Goal: Check status: Check status

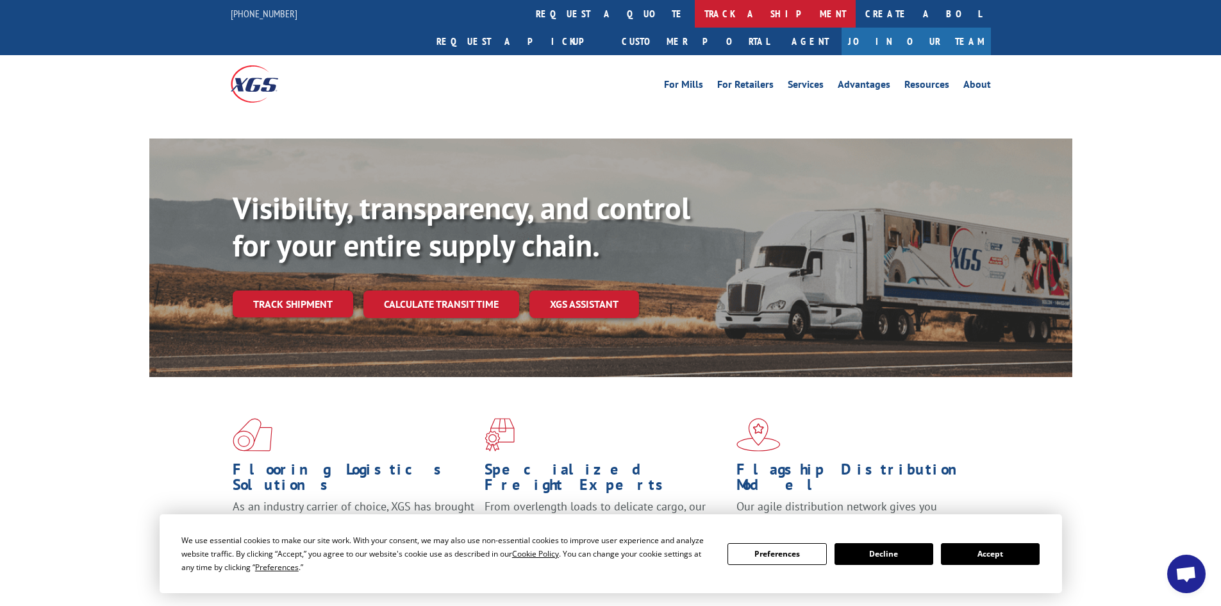
click at [695, 17] on link "track a shipment" at bounding box center [775, 14] width 161 height 28
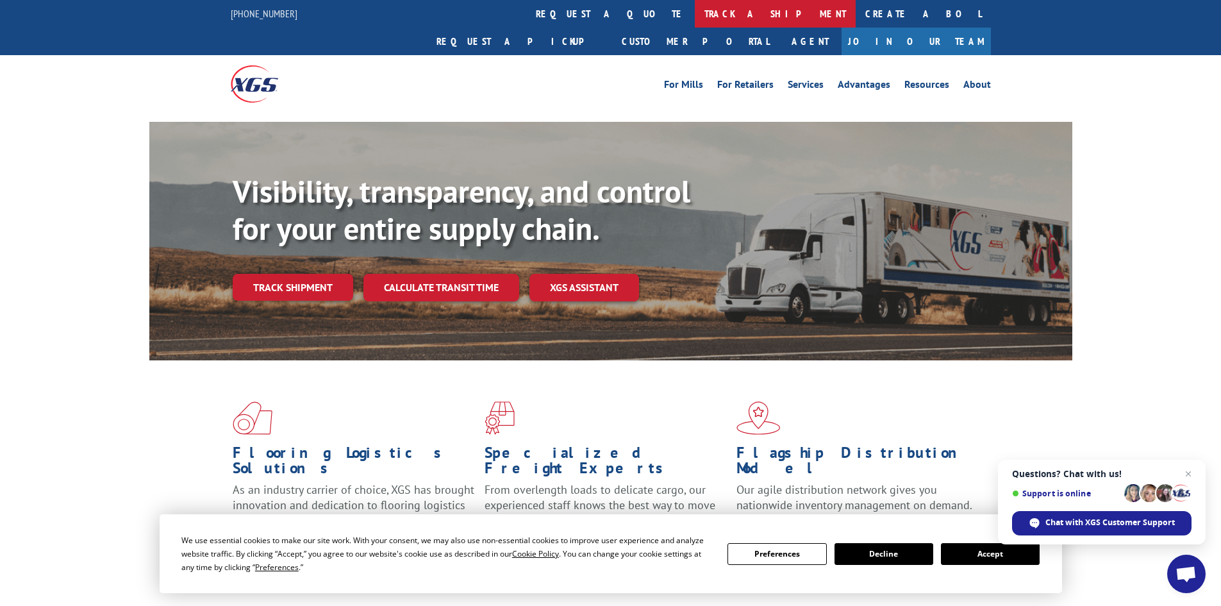
click at [695, 25] on link "track a shipment" at bounding box center [775, 14] width 161 height 28
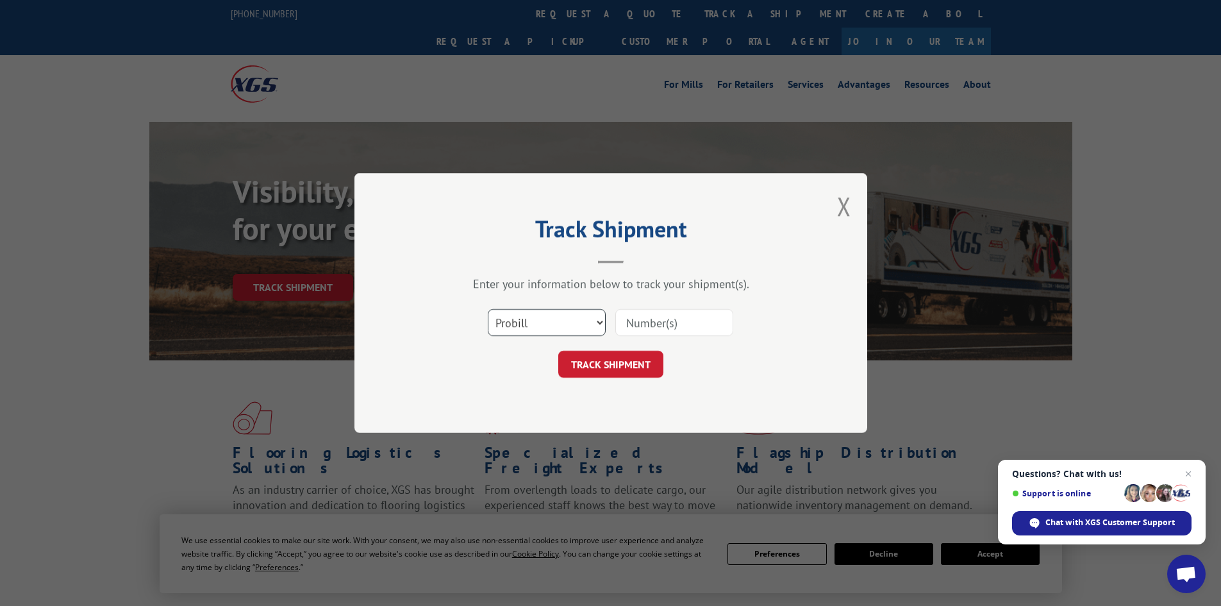
click at [556, 329] on select "Select category... Probill BOL PO" at bounding box center [547, 322] width 118 height 27
select select "po"
click at [488, 309] on select "Select category... Probill BOL PO" at bounding box center [547, 322] width 118 height 27
paste input "34548009"
type input "34548009"
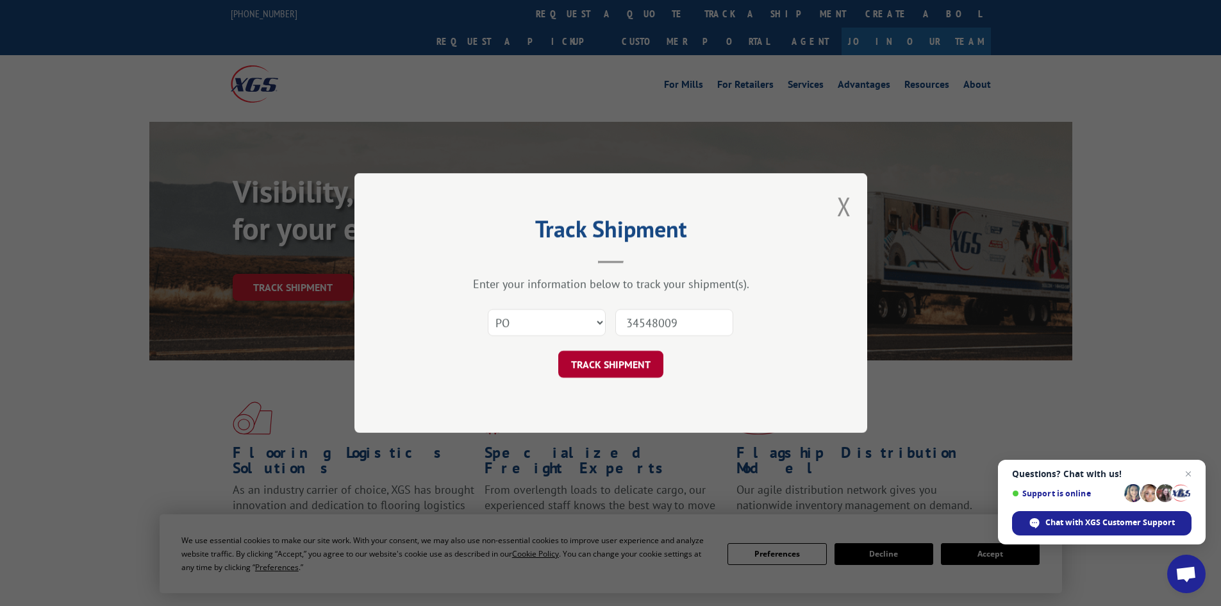
click at [622, 360] on button "TRACK SHIPMENT" at bounding box center [610, 364] width 105 height 27
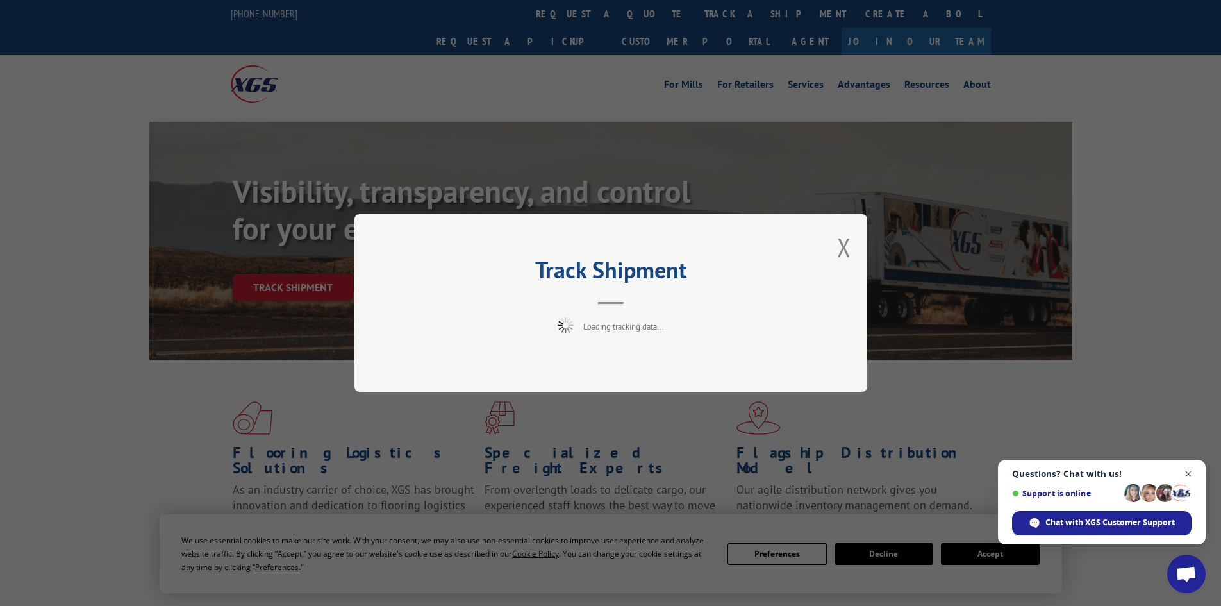
click at [1187, 474] on span "Close chat" at bounding box center [1188, 474] width 16 height 16
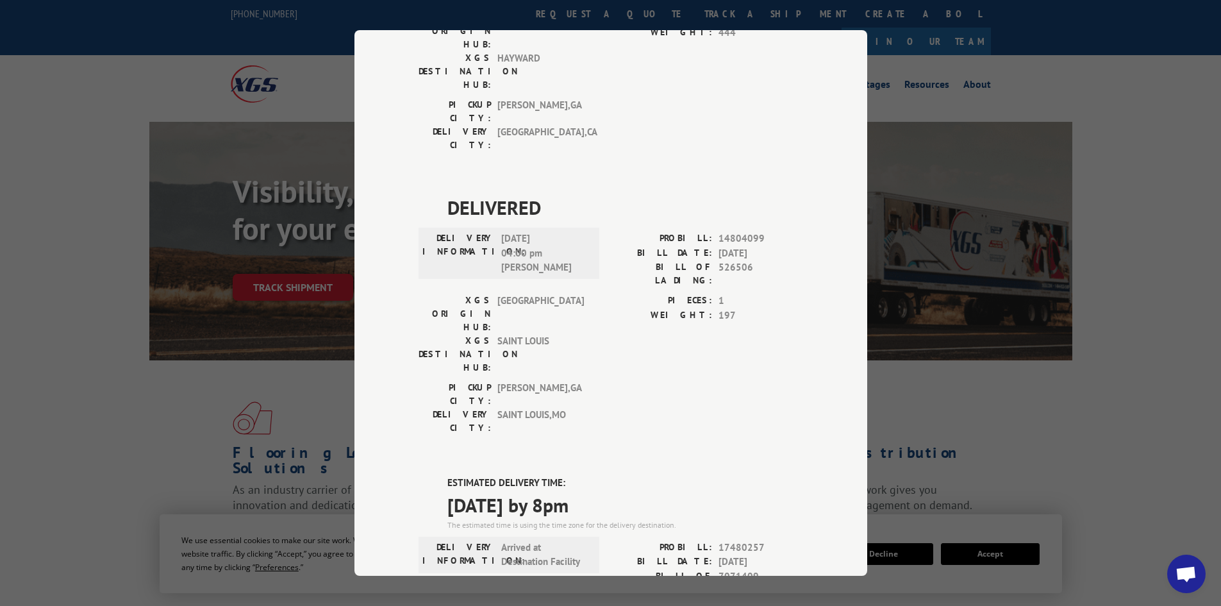
scroll to position [256, 0]
